Goal: Check status: Check status

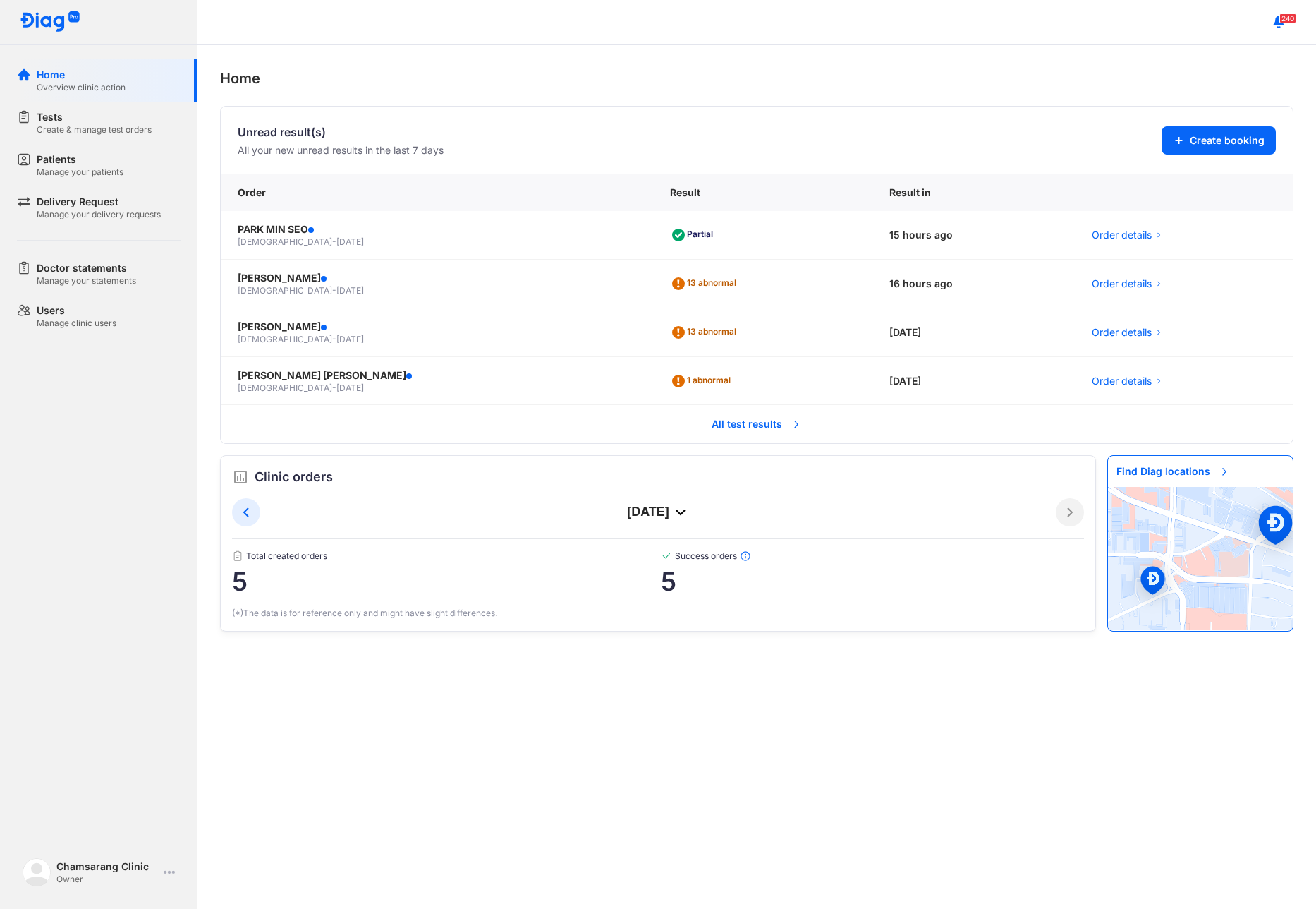
click at [718, 423] on span "All test results" at bounding box center [757, 423] width 108 height 31
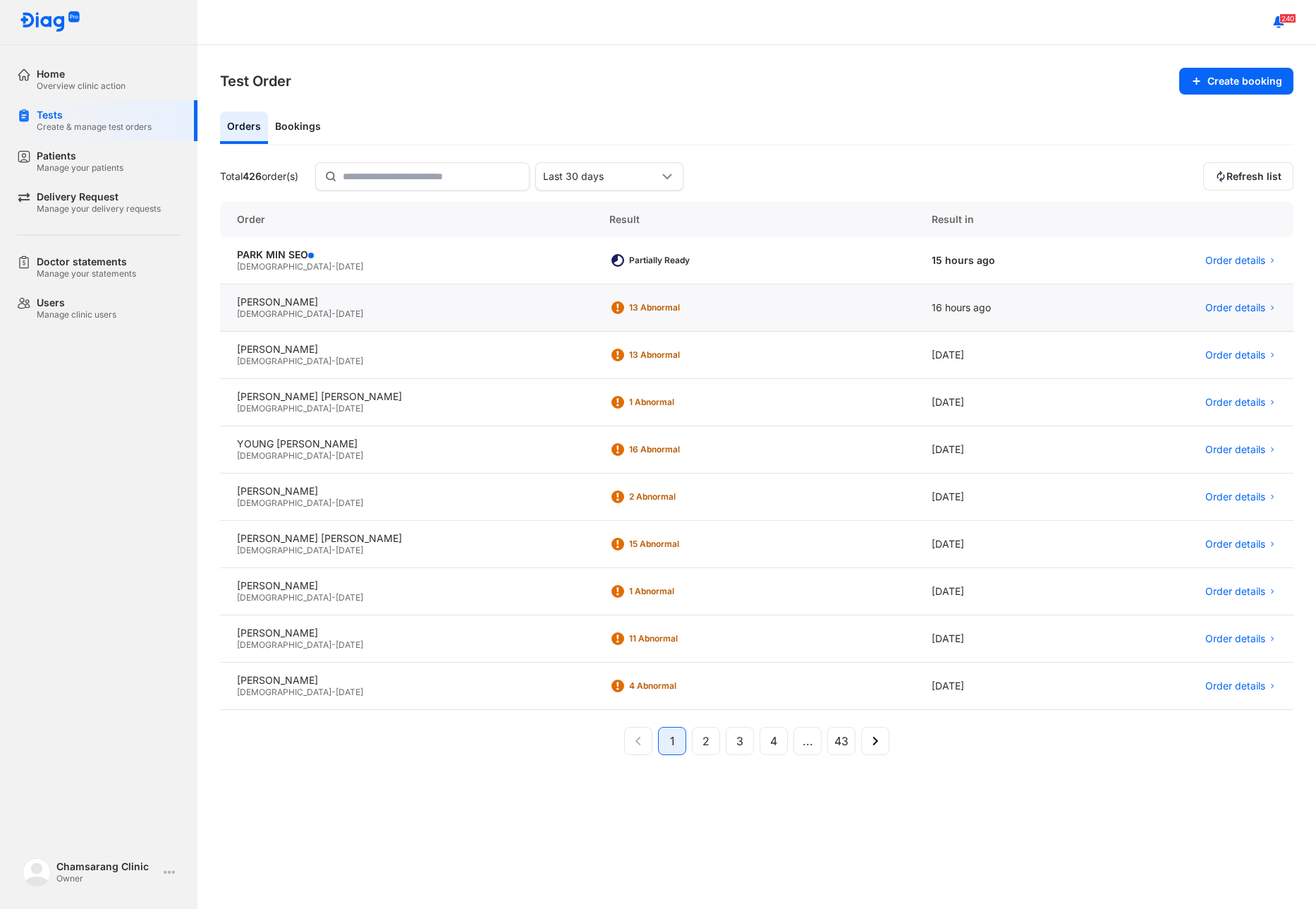
click at [307, 294] on div "KIM HYUNG GYU Male - 05/01/1990" at bounding box center [406, 307] width 372 height 47
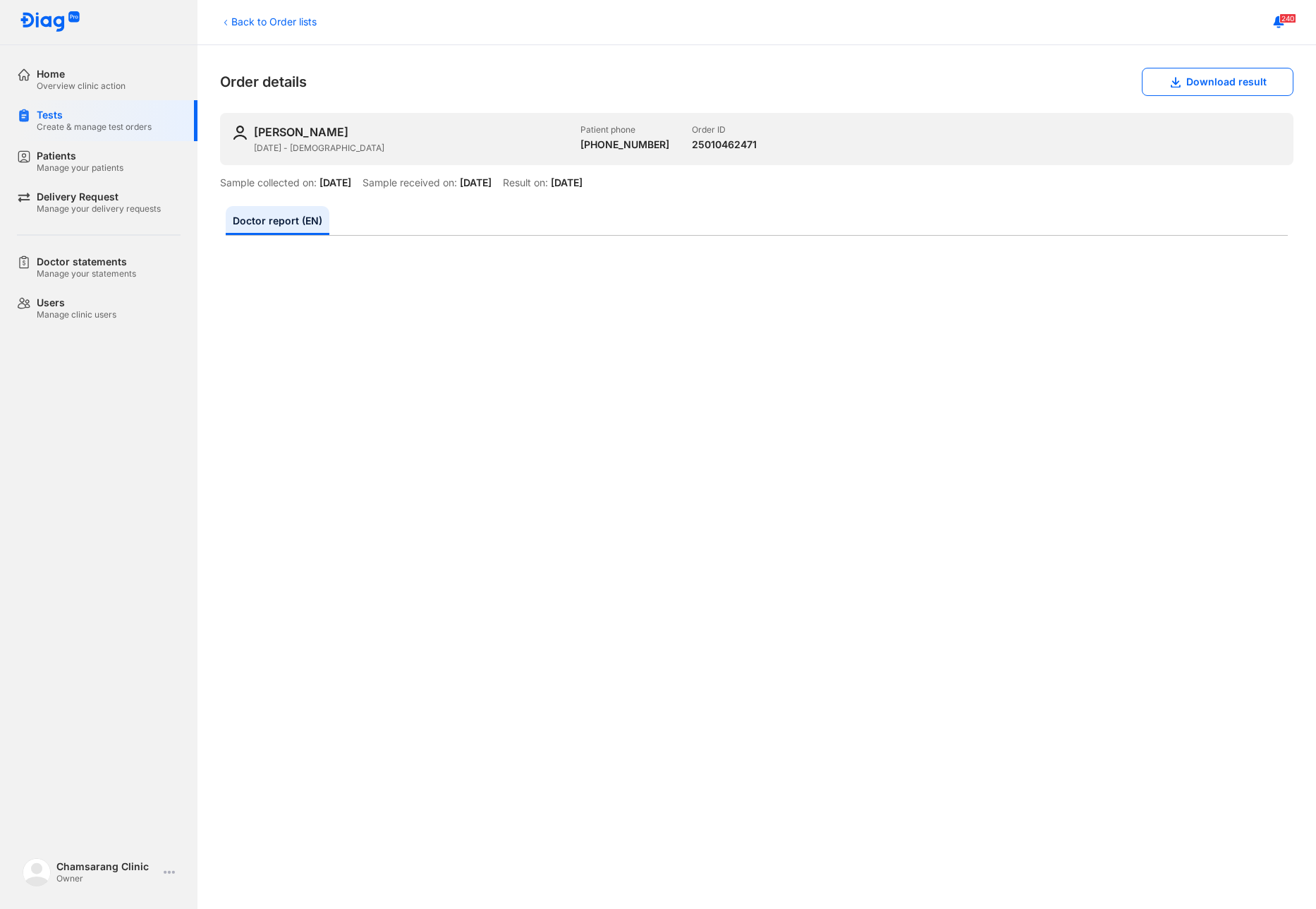
scroll to position [282, 0]
